Goal: Task Accomplishment & Management: Manage account settings

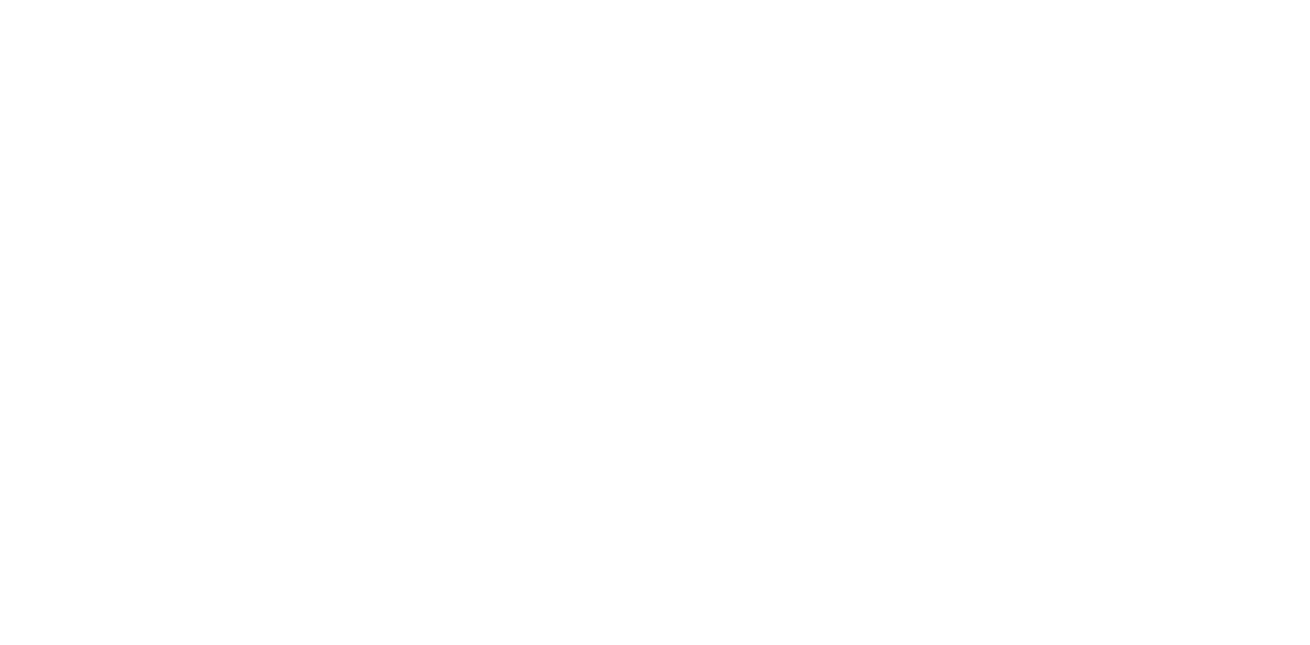
click at [373, 0] on html at bounding box center [655, 0] width 1310 height 0
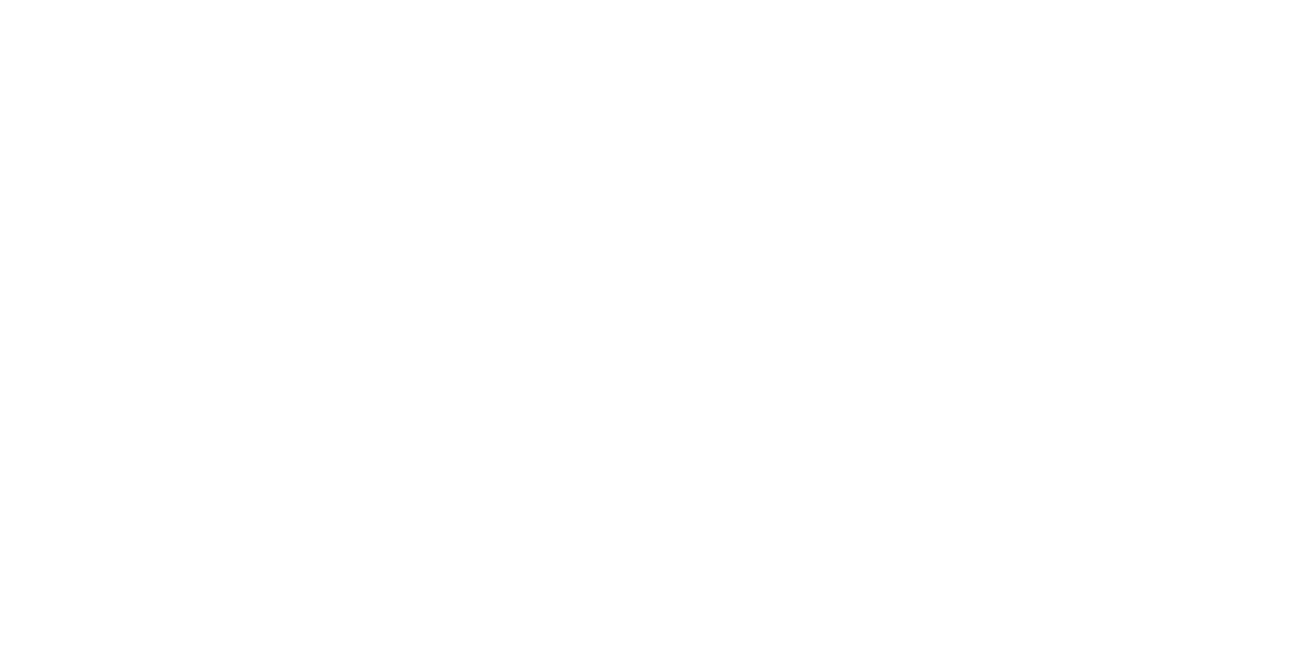
click at [252, 0] on html at bounding box center [655, 0] width 1310 height 0
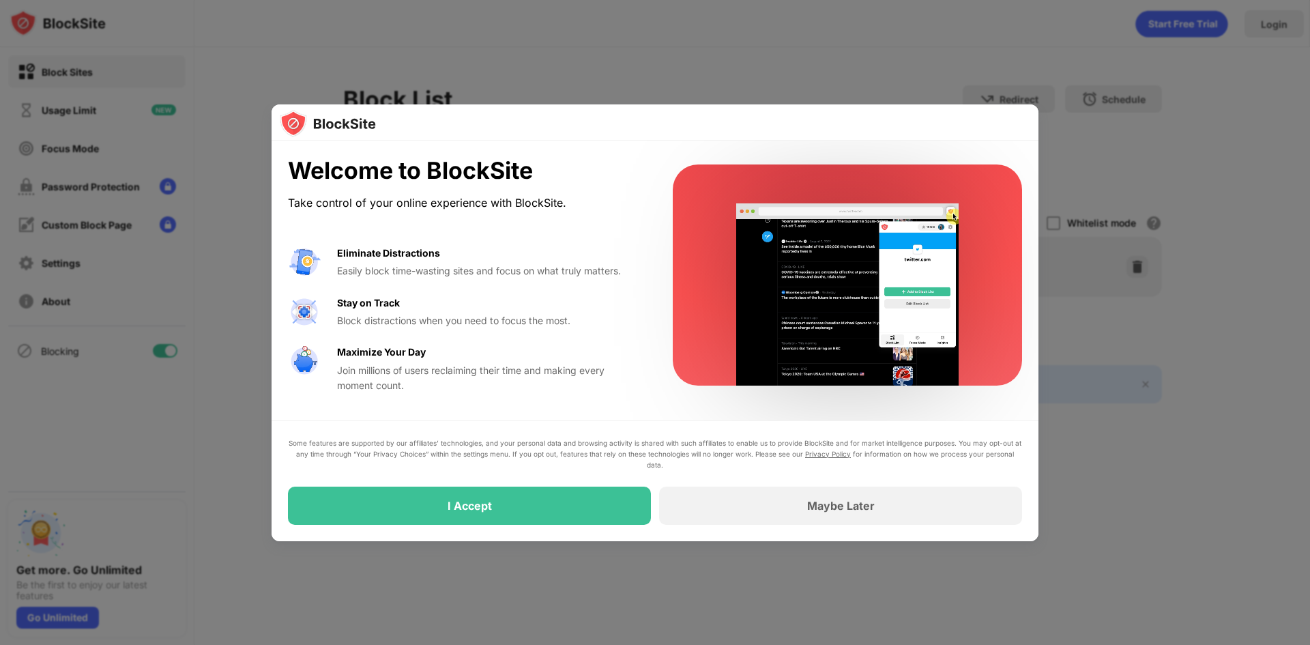
click at [1166, 358] on div at bounding box center [655, 322] width 1310 height 645
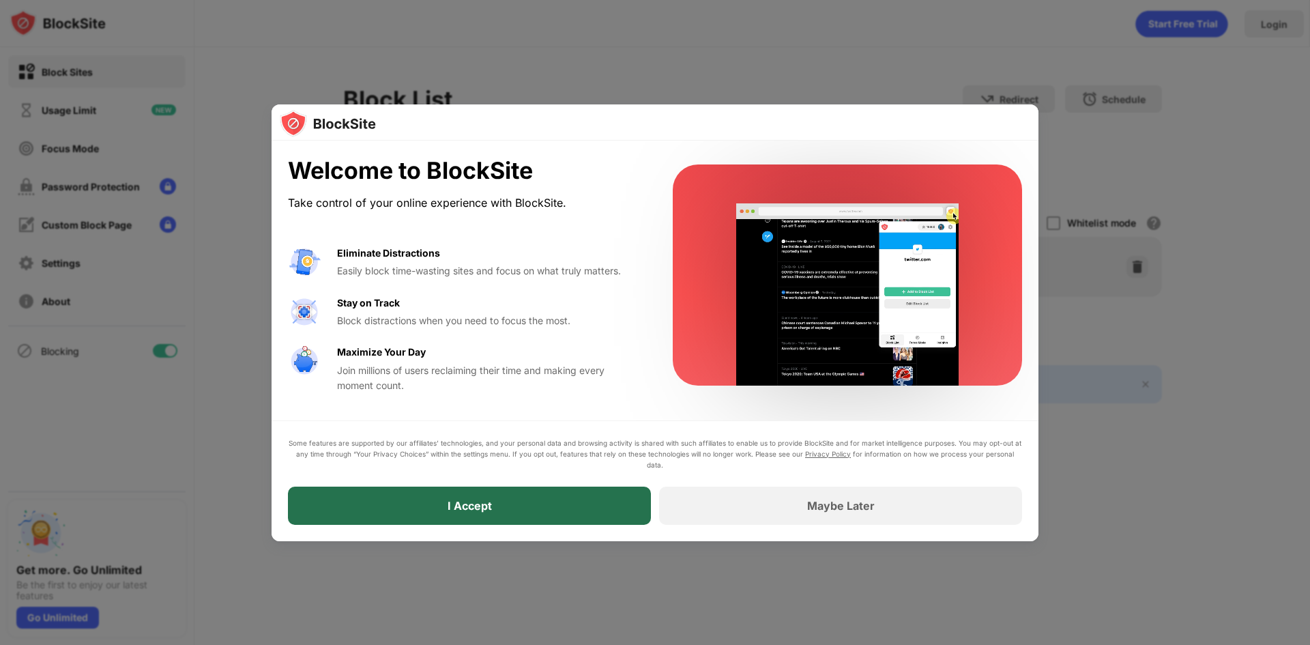
click at [623, 499] on div "I Accept" at bounding box center [469, 506] width 363 height 38
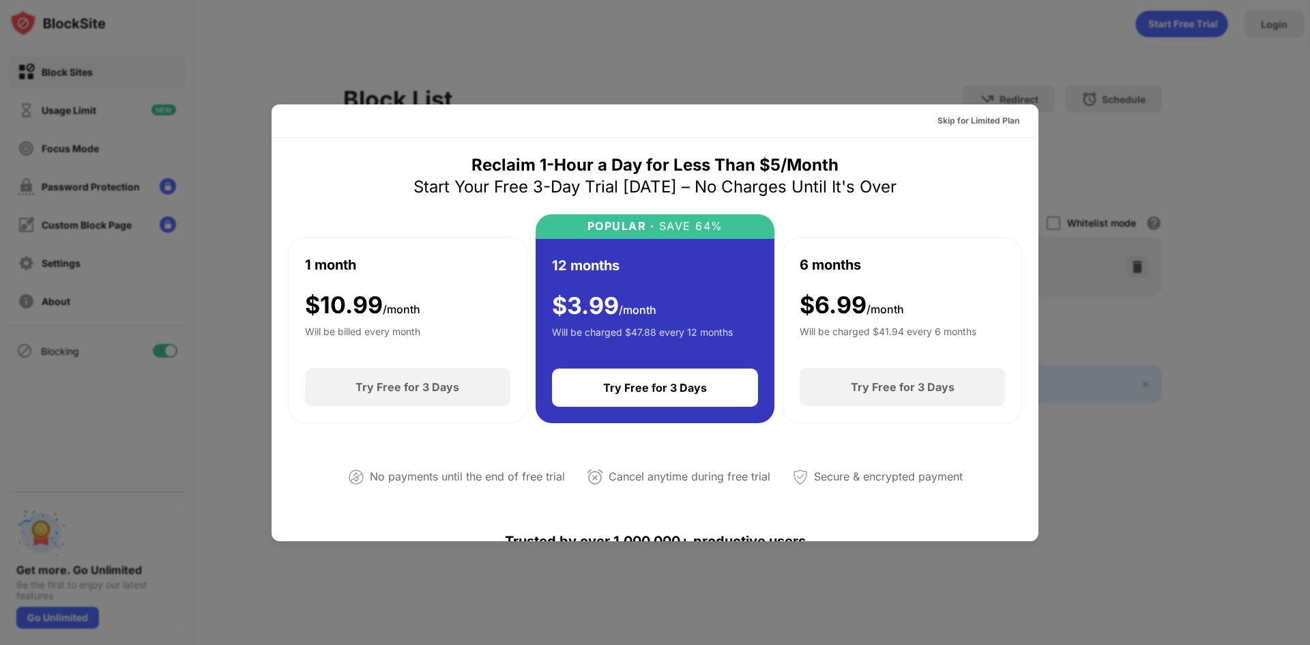
click at [1057, 85] on div at bounding box center [655, 322] width 1310 height 645
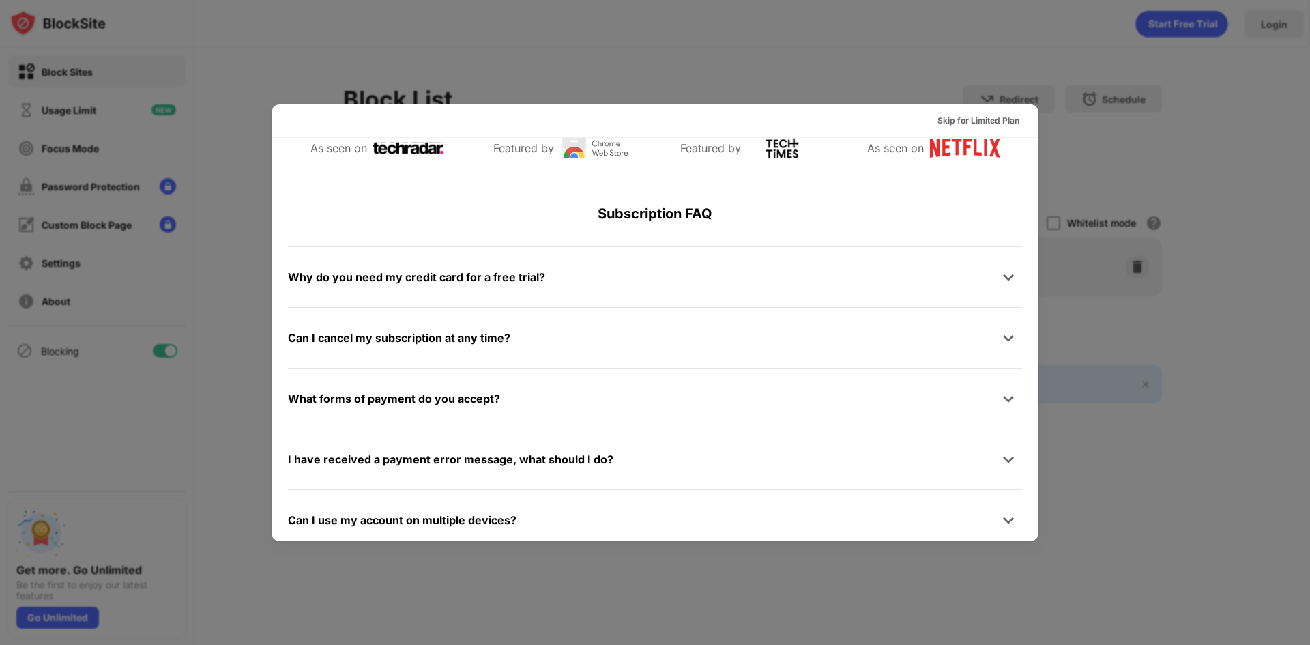
scroll to position [665, 0]
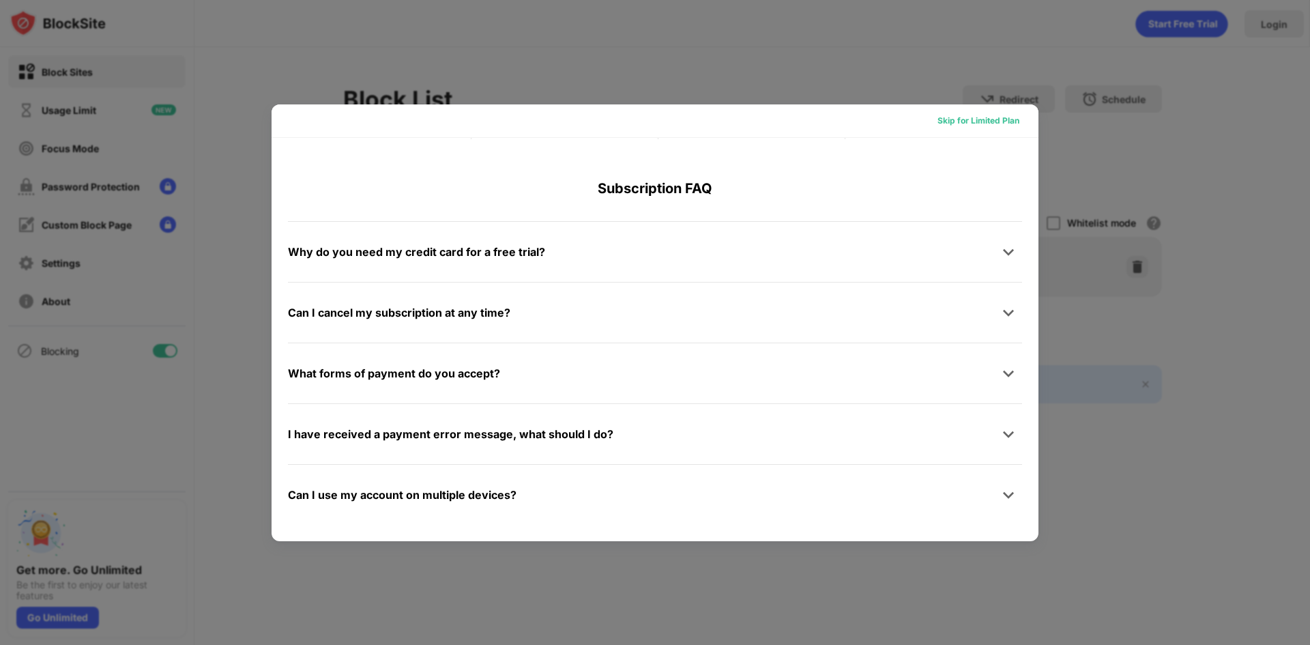
click at [991, 123] on div "Skip for Limited Plan" at bounding box center [979, 121] width 82 height 14
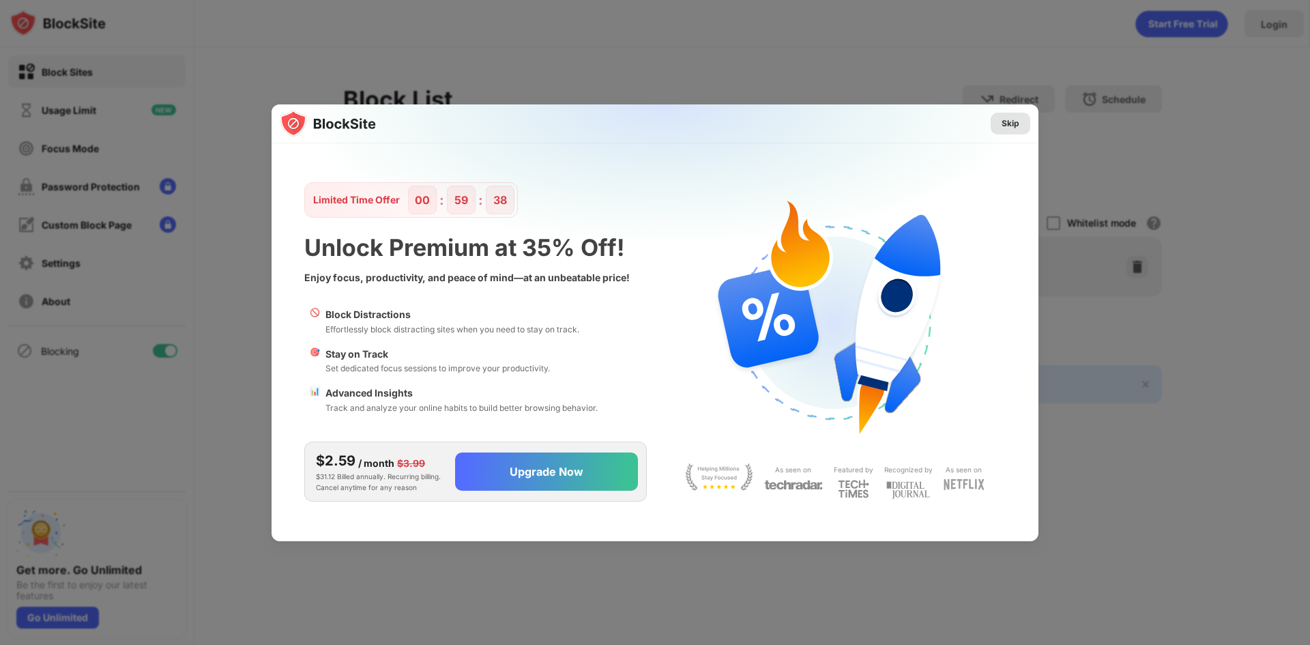
click at [1013, 123] on div "Skip" at bounding box center [1011, 124] width 18 height 14
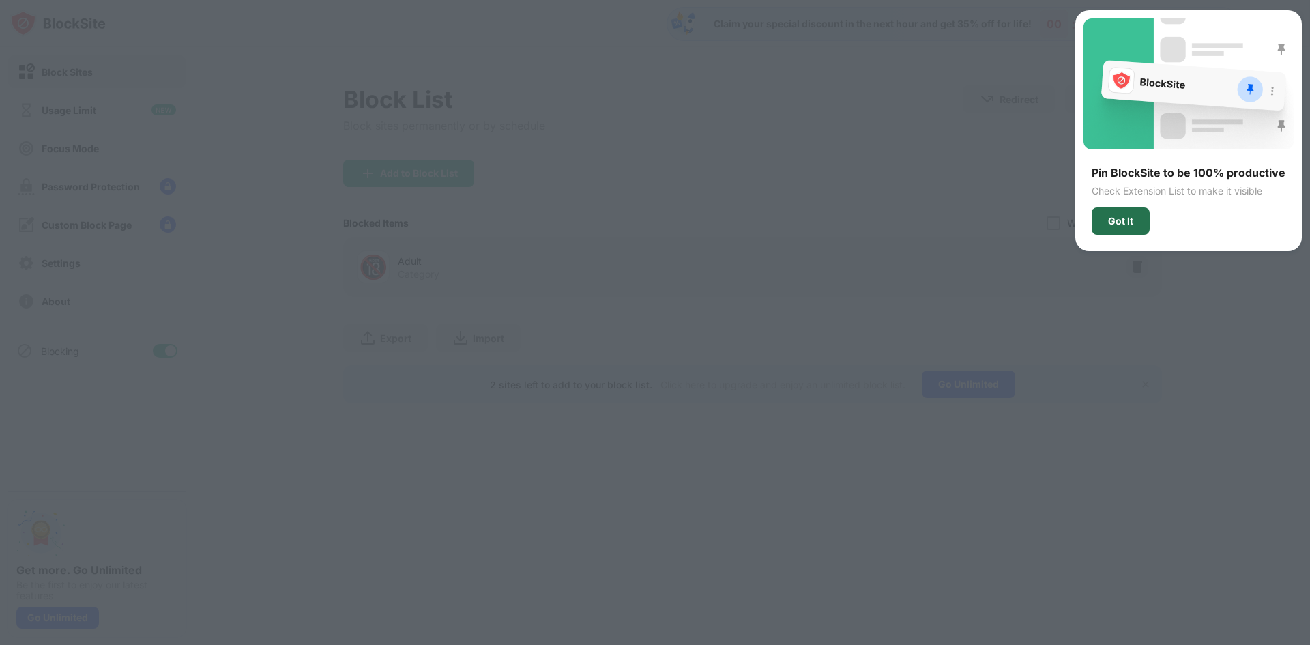
click at [1112, 227] on div "Got It" at bounding box center [1121, 220] width 58 height 27
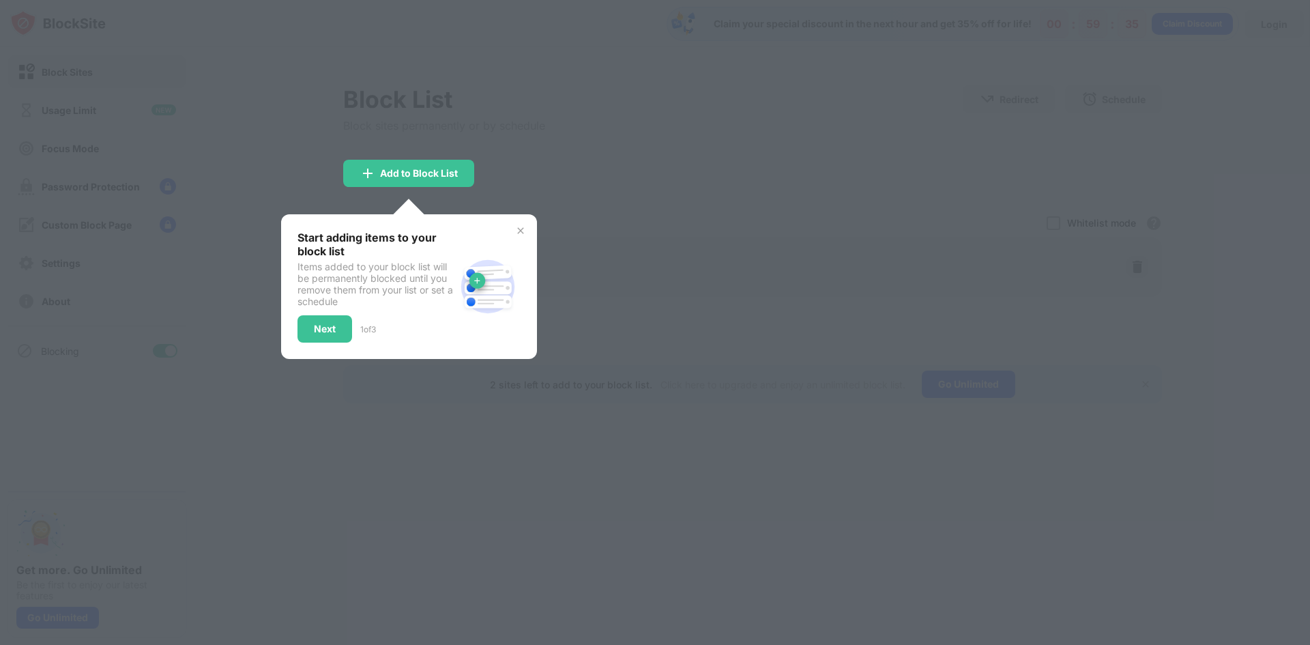
click at [521, 232] on img at bounding box center [520, 230] width 11 height 11
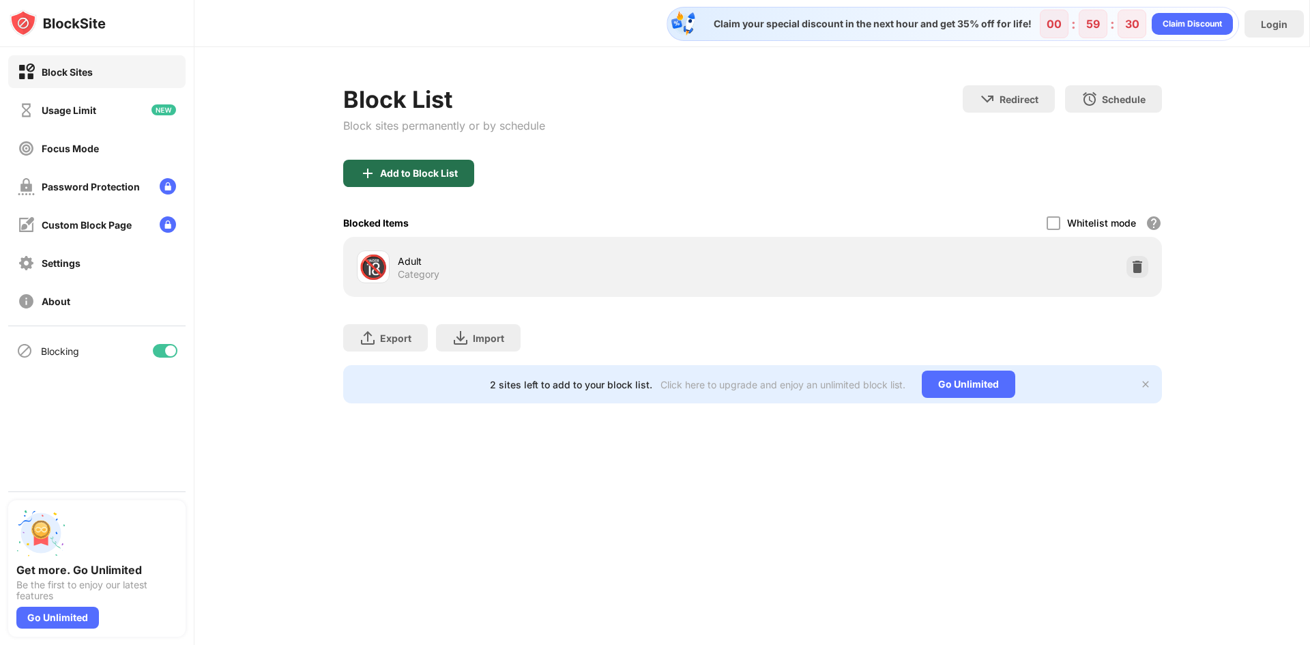
click at [420, 169] on div "Add to Block List" at bounding box center [419, 173] width 78 height 11
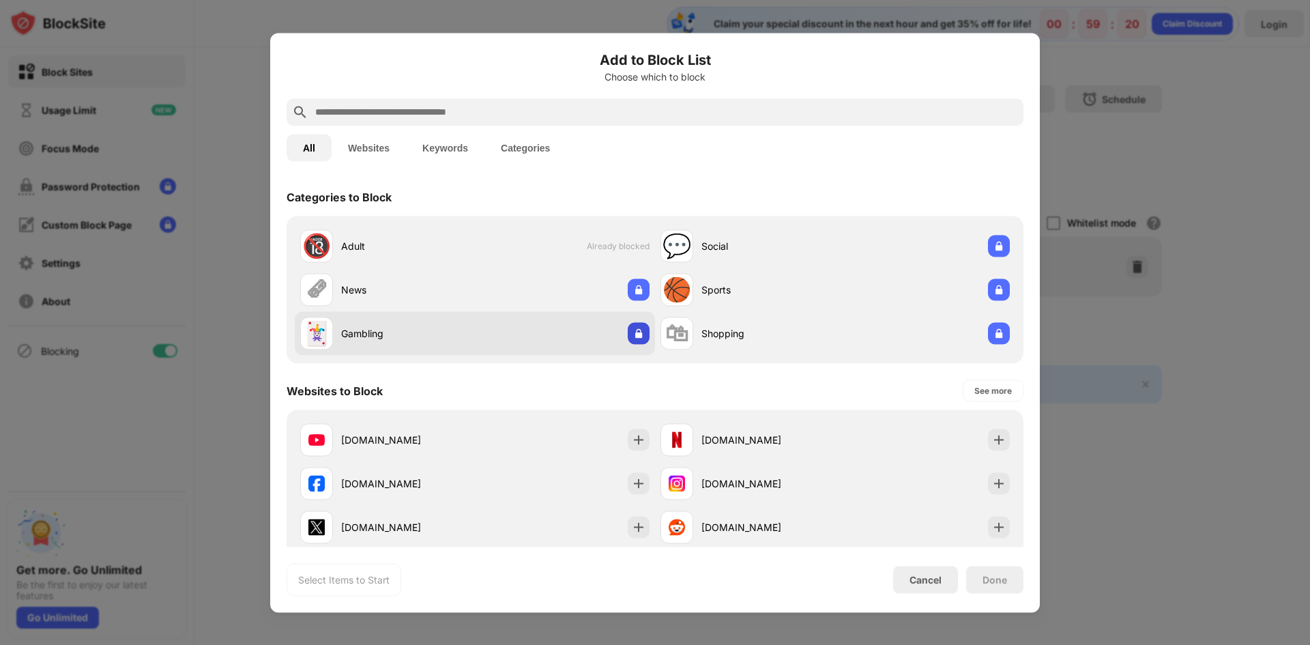
click at [639, 332] on img at bounding box center [639, 333] width 14 height 14
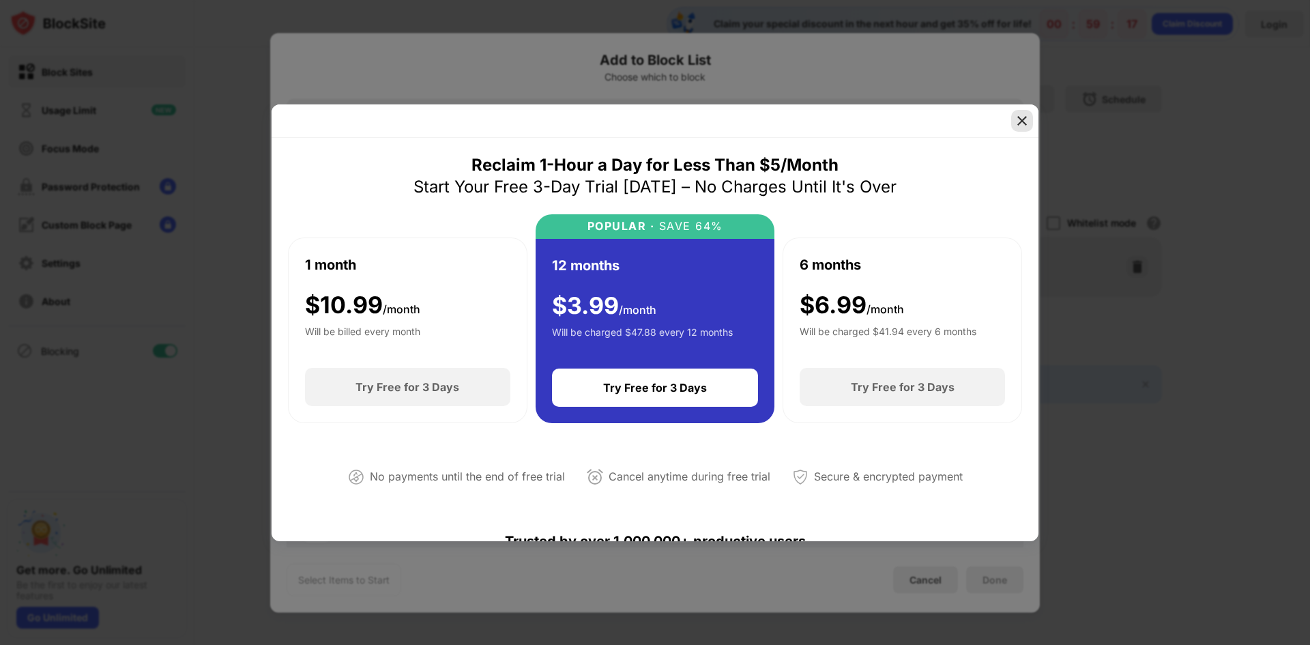
click at [1024, 129] on div at bounding box center [1022, 121] width 22 height 22
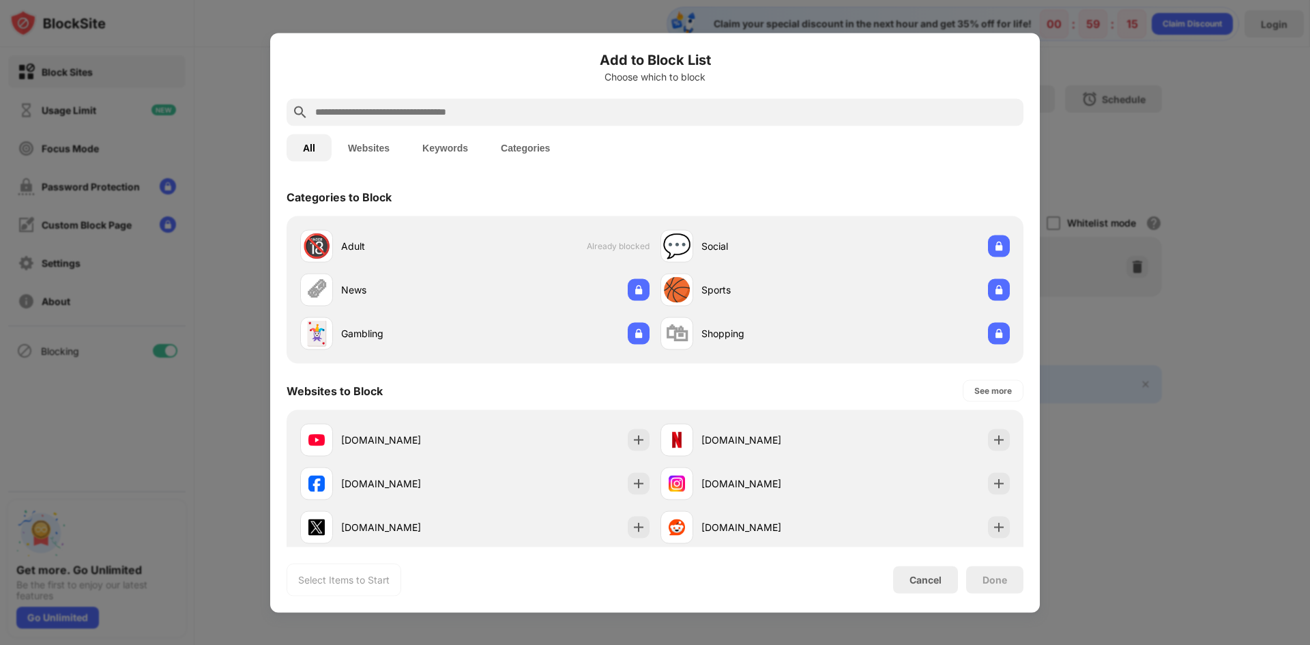
click at [367, 152] on button "Websites" at bounding box center [369, 147] width 74 height 27
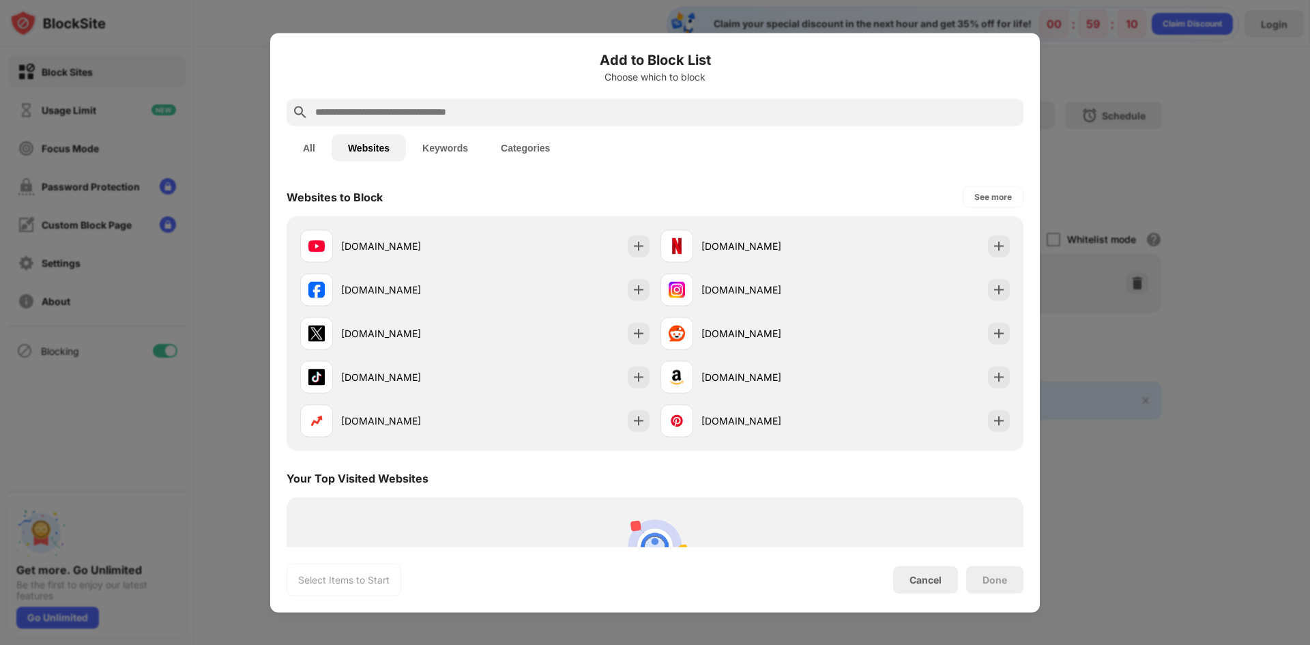
click at [498, 148] on button "Categories" at bounding box center [525, 147] width 82 height 27
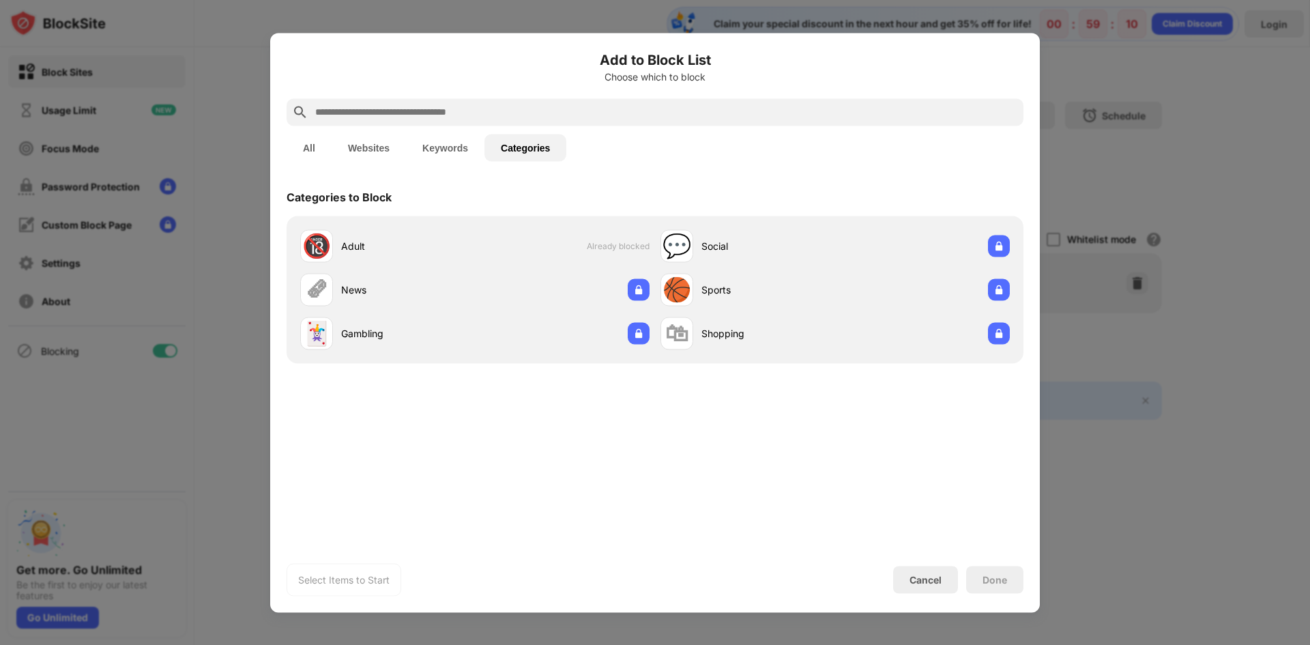
click at [467, 149] on button "Keywords" at bounding box center [445, 147] width 78 height 27
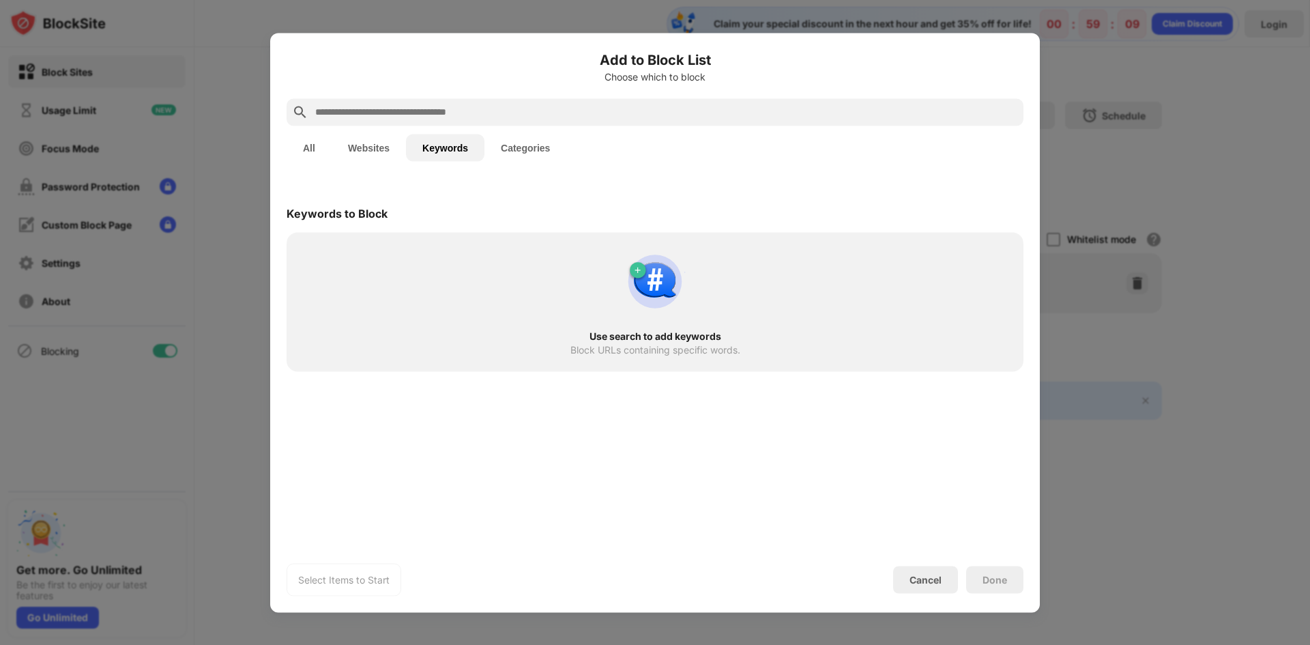
click at [495, 154] on button "Categories" at bounding box center [525, 147] width 82 height 27
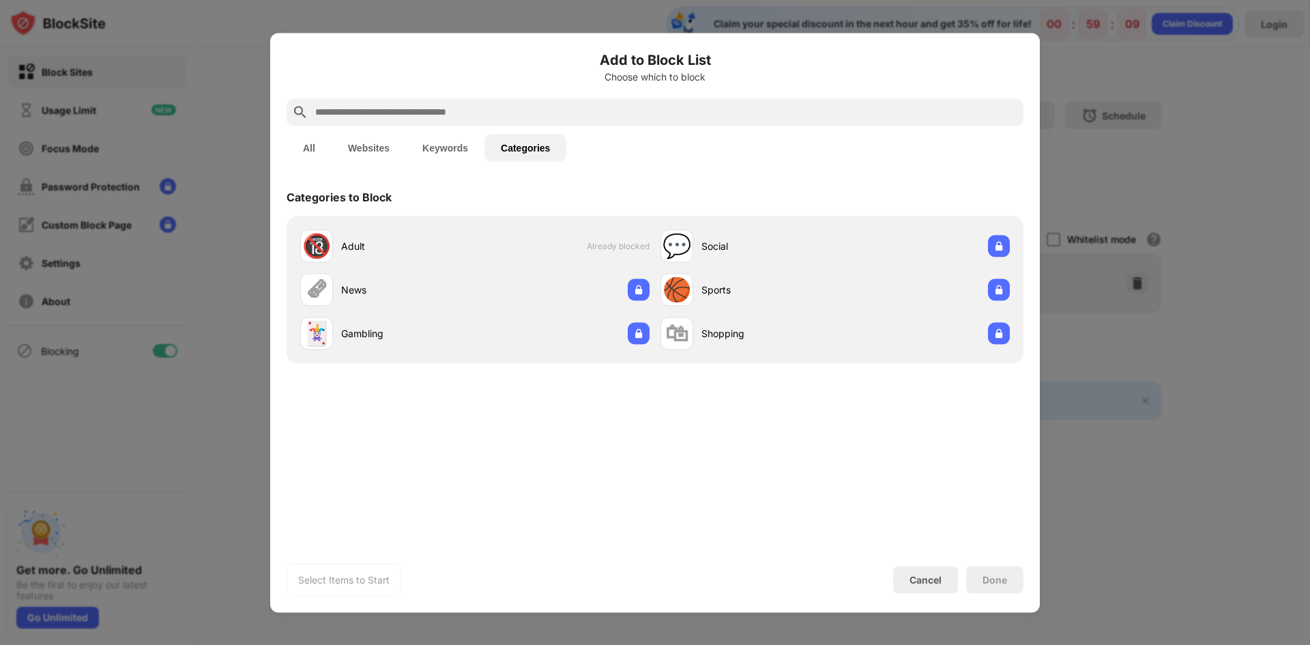
click at [508, 148] on button "Categories" at bounding box center [525, 147] width 82 height 27
click at [308, 133] on div "All Websites Keywords Categories" at bounding box center [655, 148] width 737 height 44
click at [306, 146] on button "All" at bounding box center [309, 147] width 45 height 27
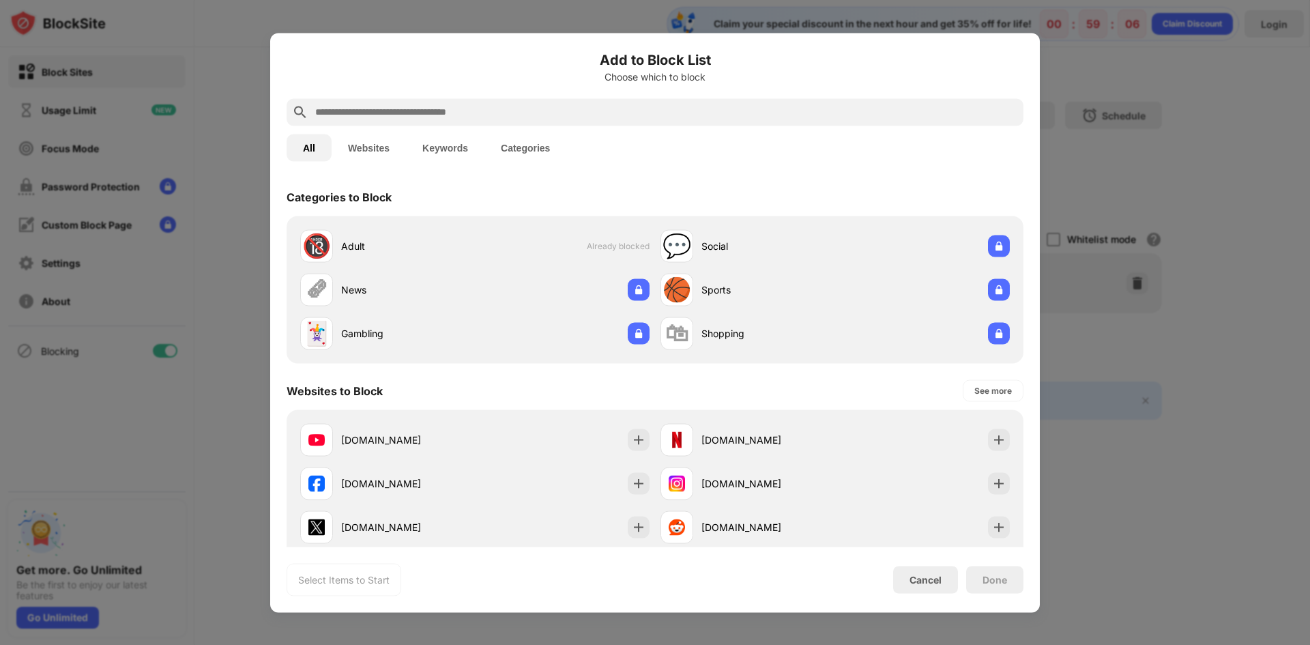
click at [1112, 121] on div at bounding box center [655, 322] width 1310 height 645
